Goal: Navigation & Orientation: Go to known website

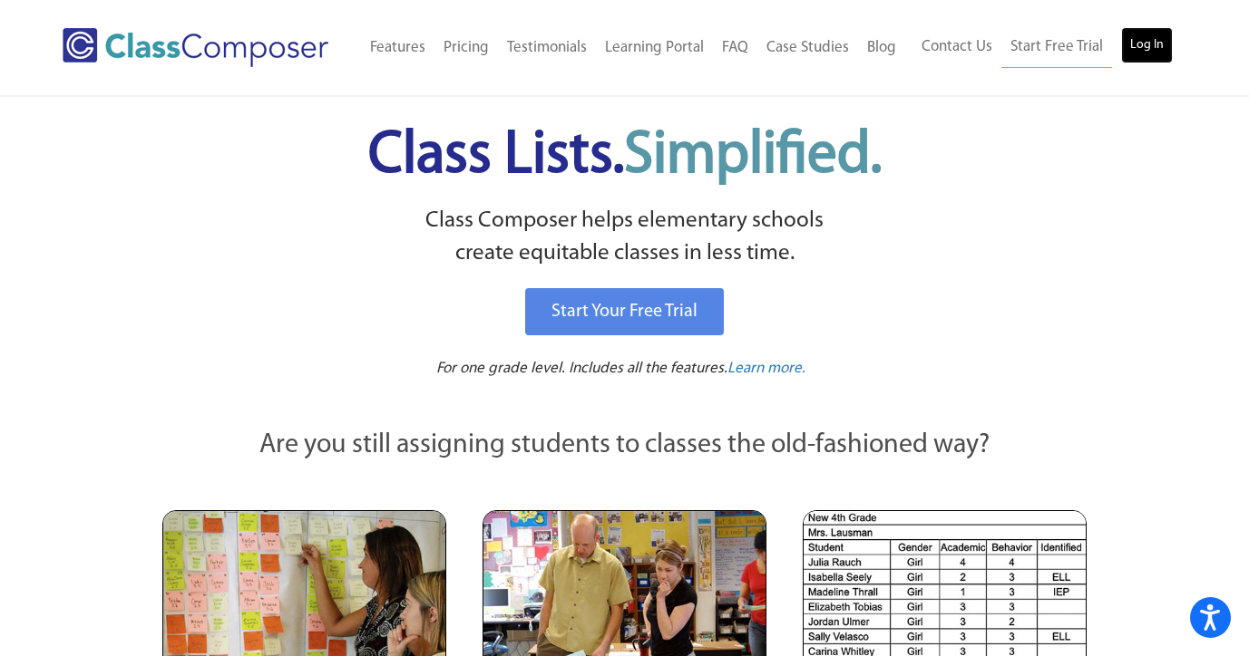
click at [1127, 45] on link "Log In" at bounding box center [1147, 45] width 52 height 36
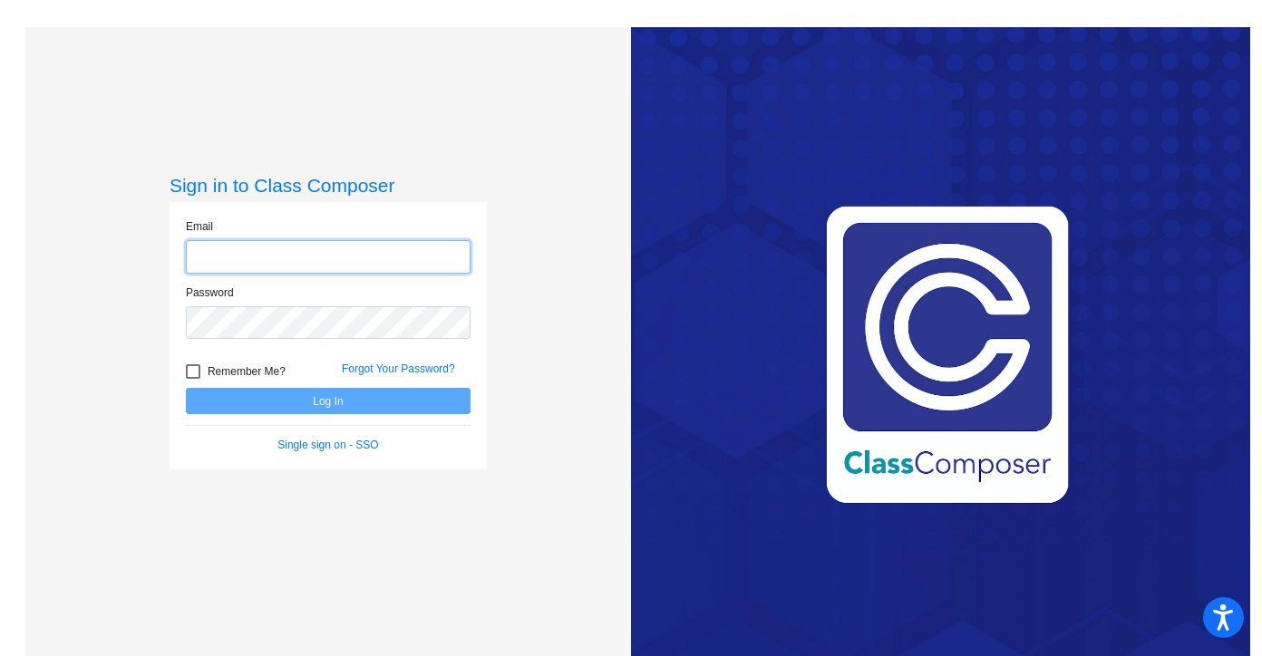
type input "[EMAIL_ADDRESS][DOMAIN_NAME]"
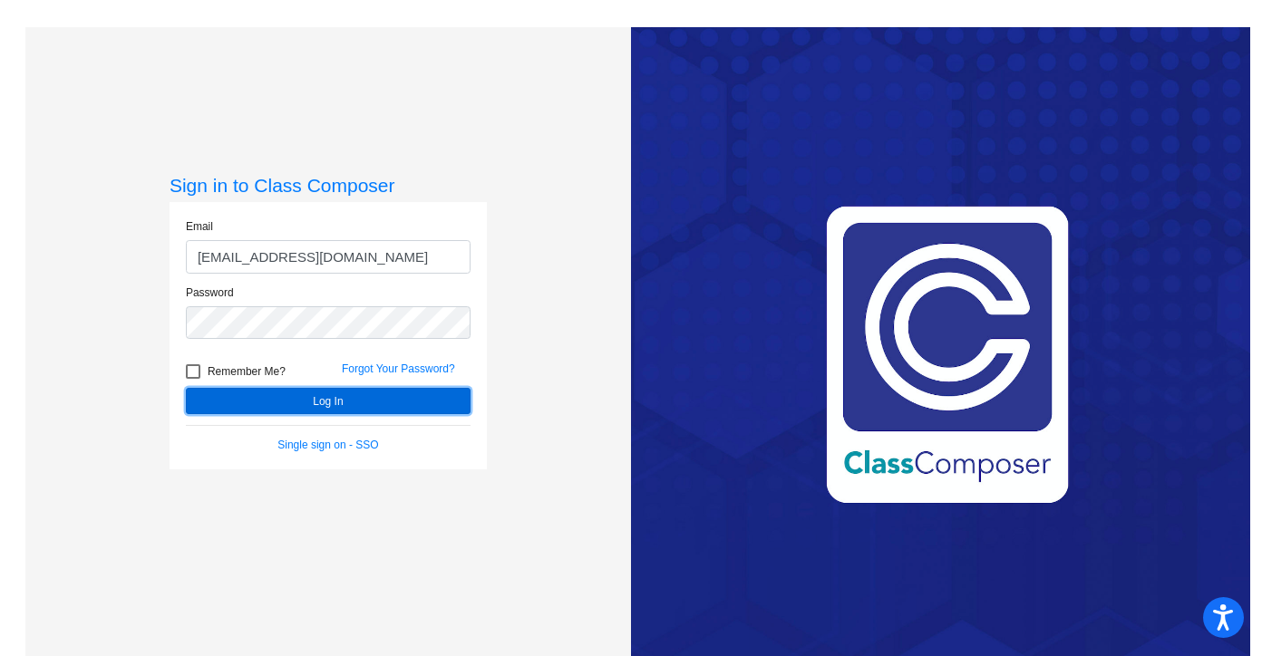
click at [337, 406] on button "Log In" at bounding box center [328, 401] width 285 height 26
